Goal: Information Seeking & Learning: Learn about a topic

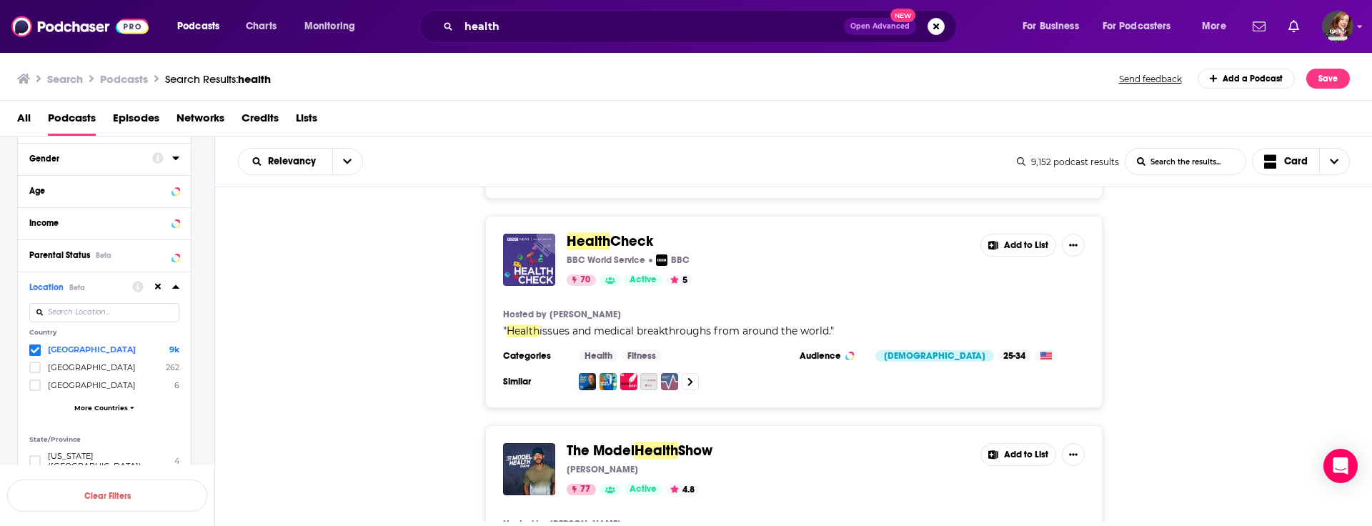
scroll to position [2220, 0]
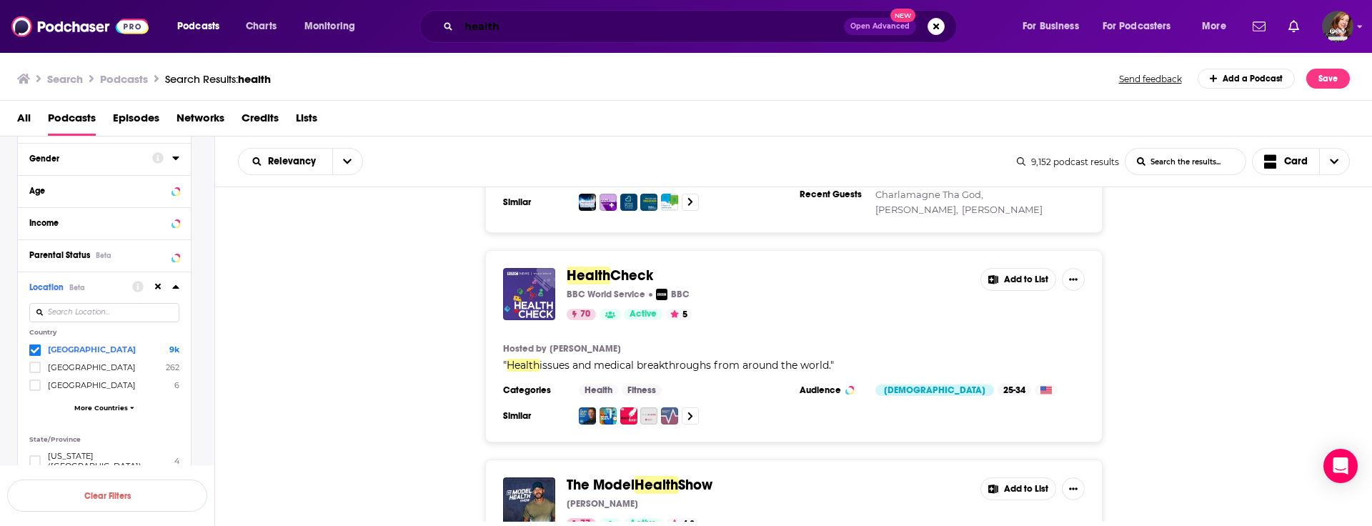
click at [510, 32] on input "health" at bounding box center [651, 26] width 385 height 23
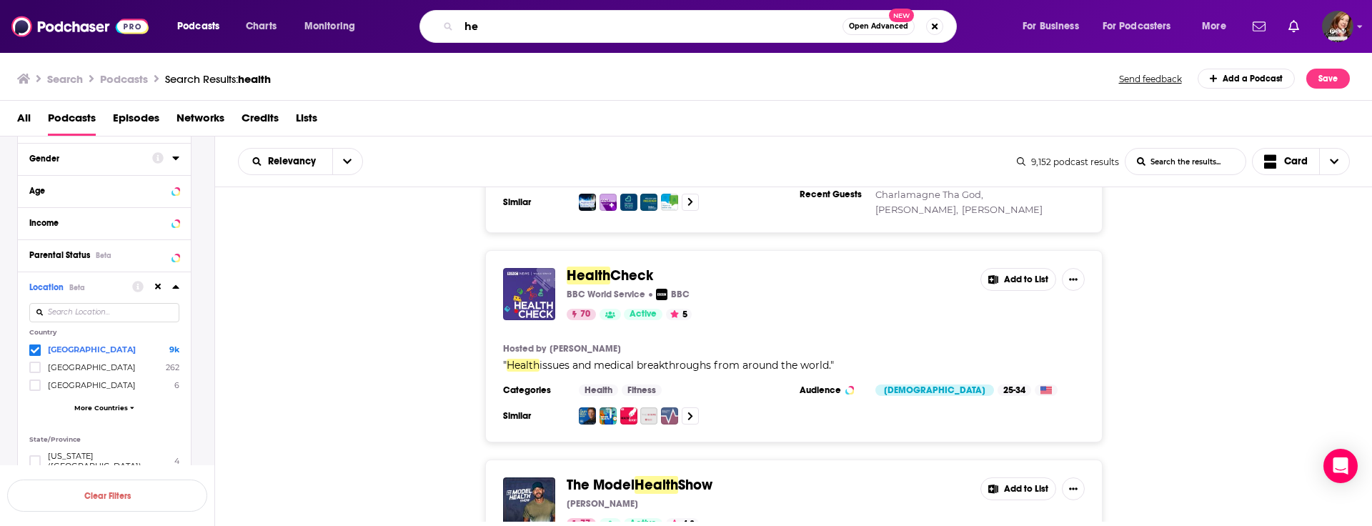
type input "h"
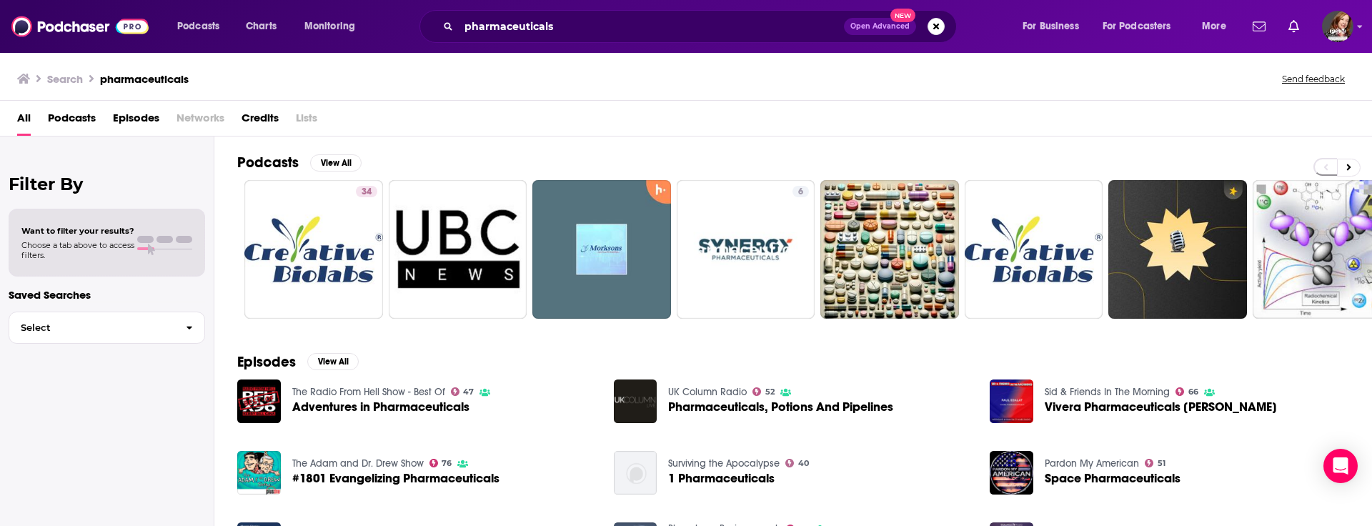
click at [69, 119] on span "Podcasts" at bounding box center [72, 120] width 48 height 29
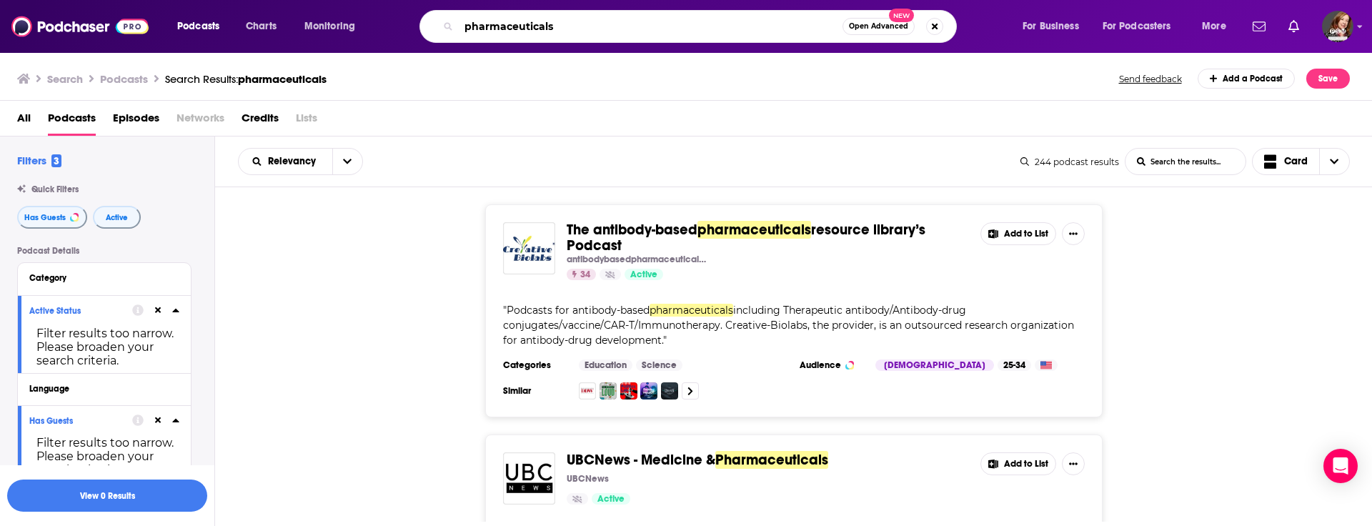
drag, startPoint x: 576, startPoint y: 34, endPoint x: 376, endPoint y: 26, distance: 200.9
click at [376, 26] on div "Podcasts Charts Monitoring pharmaceuticals Open Advanced New For Business For P…" at bounding box center [703, 26] width 1072 height 33
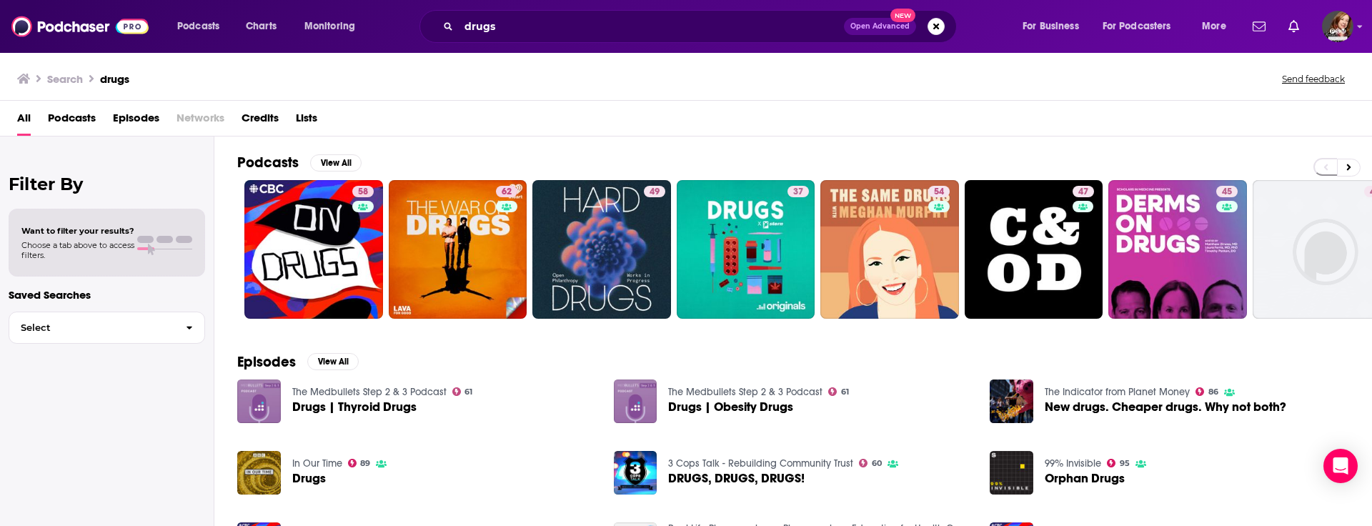
click at [65, 118] on span "Podcasts" at bounding box center [72, 120] width 48 height 29
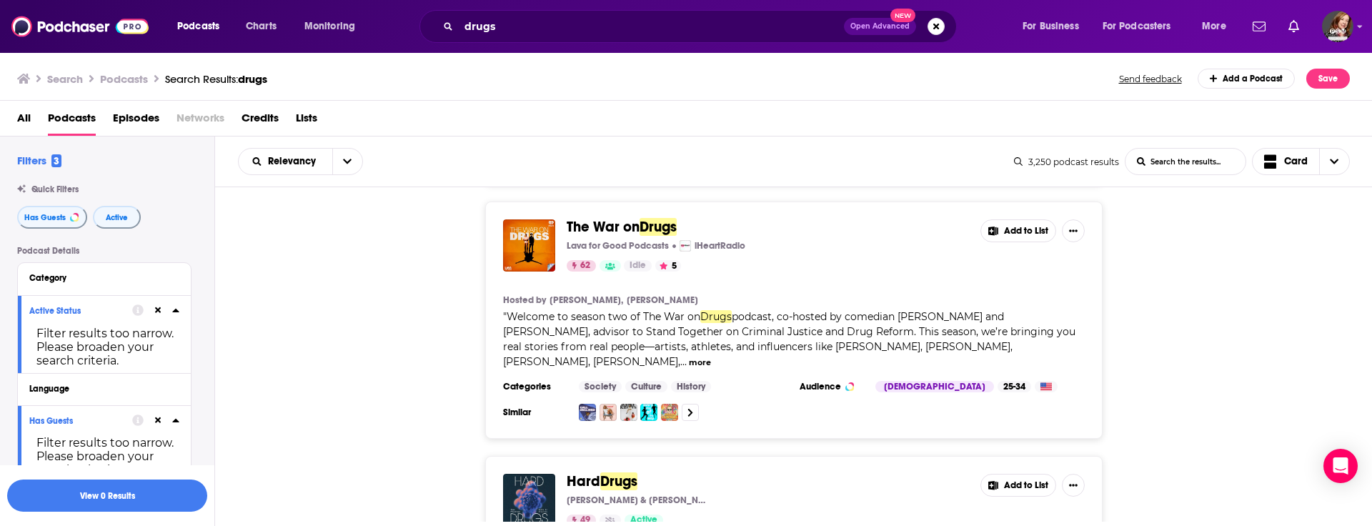
scroll to position [276, 0]
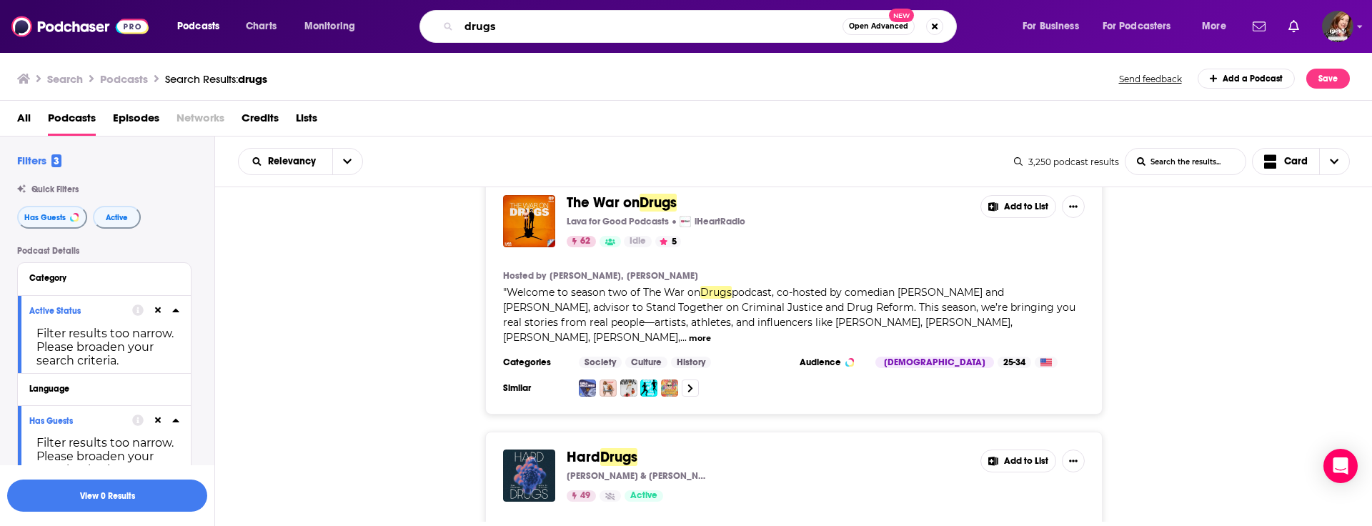
drag, startPoint x: 519, startPoint y: 31, endPoint x: 388, endPoint y: 30, distance: 130.7
click at [388, 30] on div "Podcasts Charts Monitoring drugs Open Advanced New For Business For Podcasters …" at bounding box center [703, 26] width 1072 height 33
type input "big pharma"
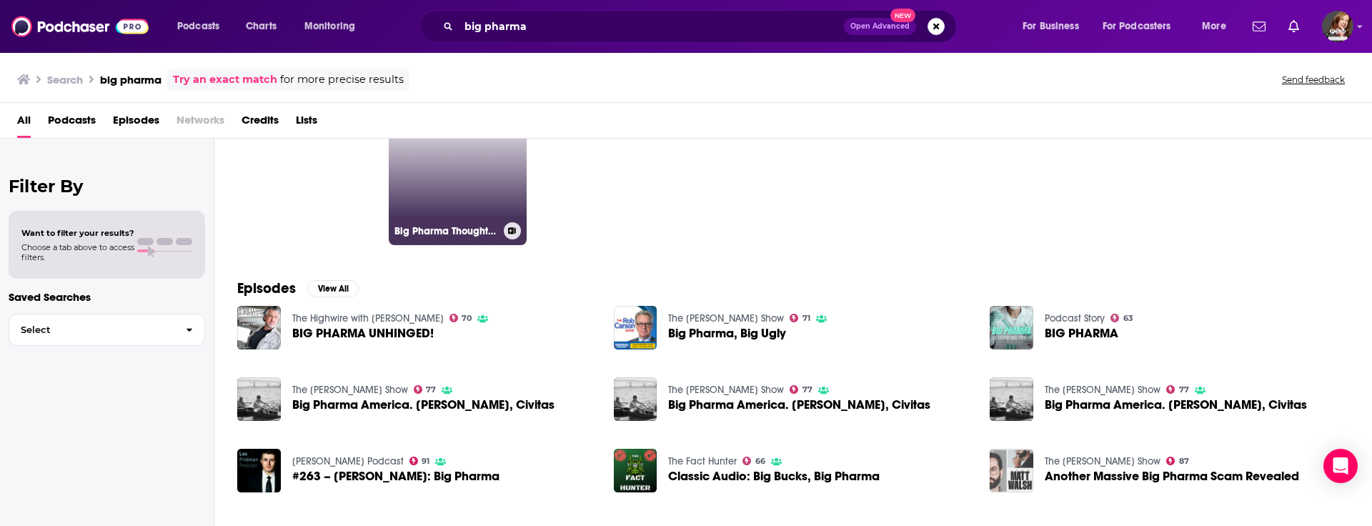
scroll to position [77, 0]
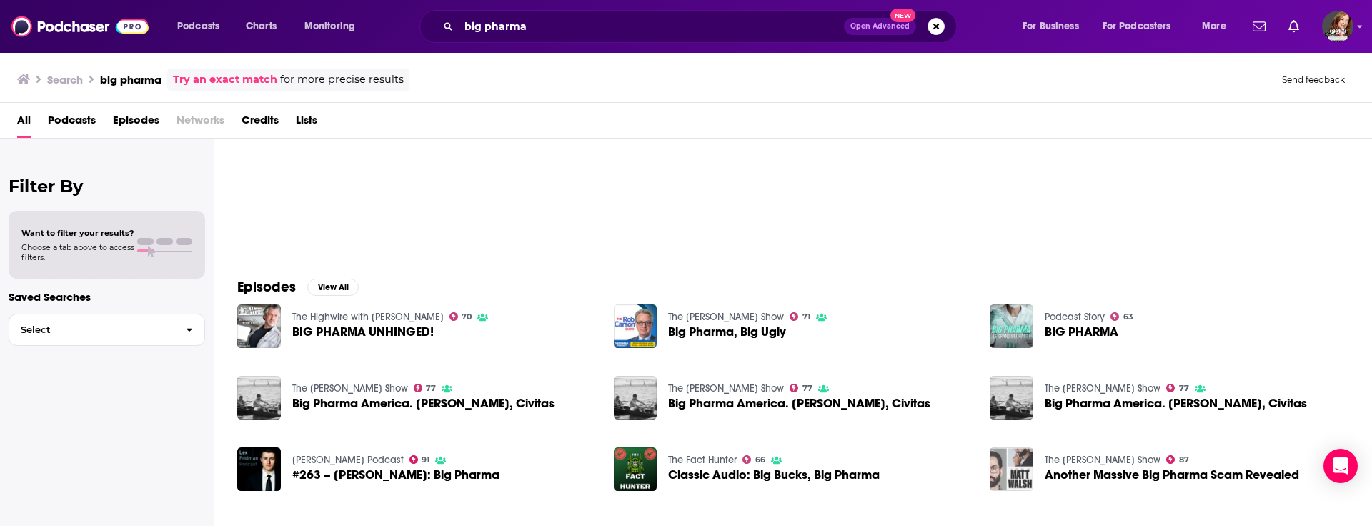
click at [70, 119] on span "Podcasts" at bounding box center [72, 123] width 48 height 29
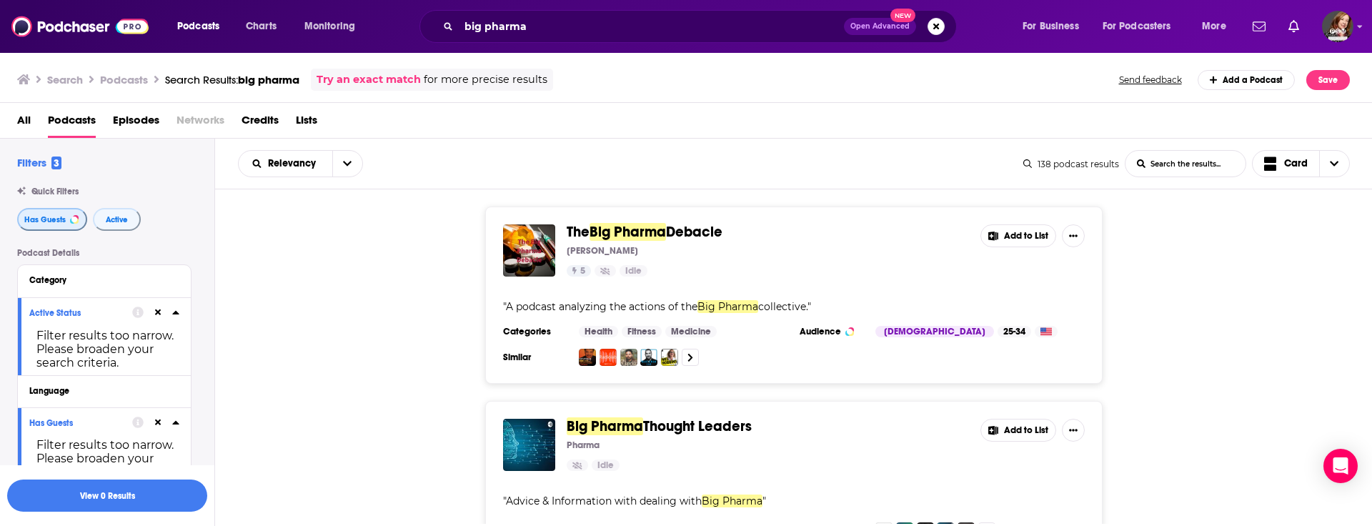
click at [54, 217] on span "Has Guests" at bounding box center [44, 220] width 41 height 8
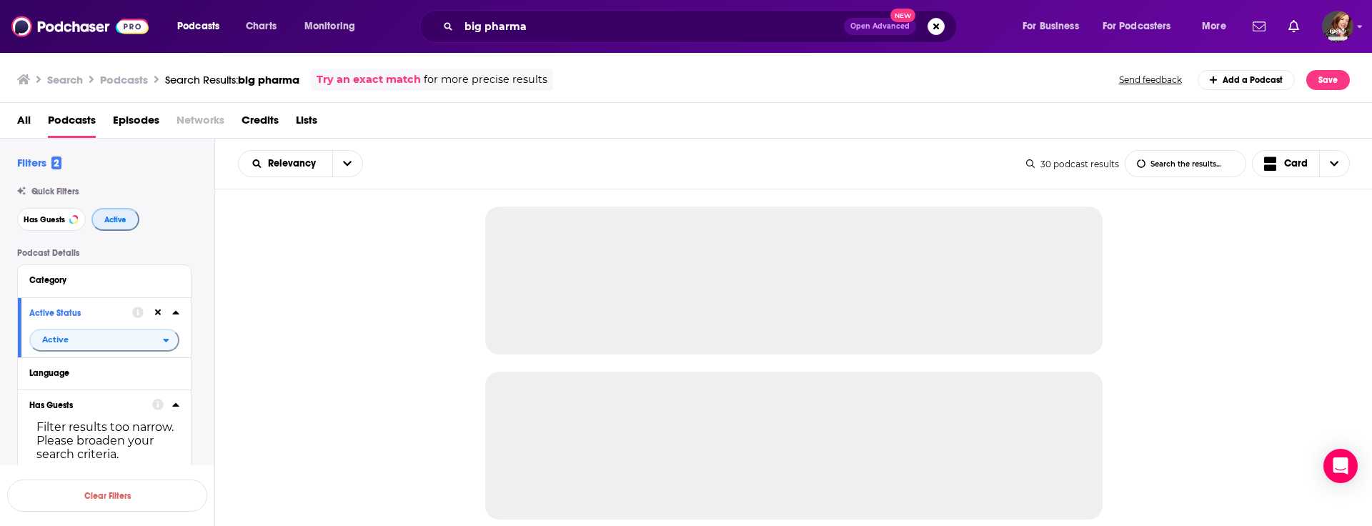
click at [115, 222] on span "Active" at bounding box center [115, 220] width 22 height 8
